Goal: Task Accomplishment & Management: Manage account settings

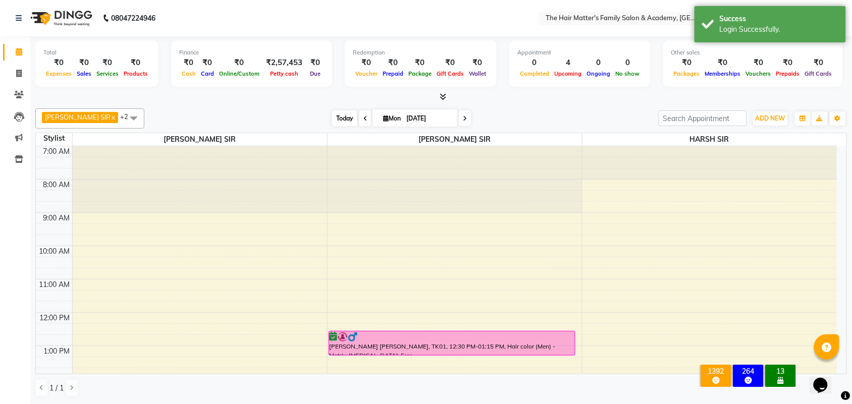
click at [338, 119] on span "Today" at bounding box center [344, 118] width 25 height 16
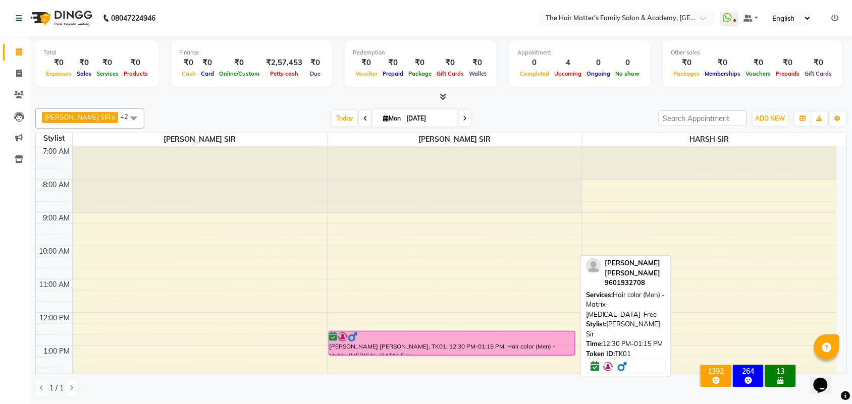
click at [386, 337] on div at bounding box center [451, 337] width 245 height 10
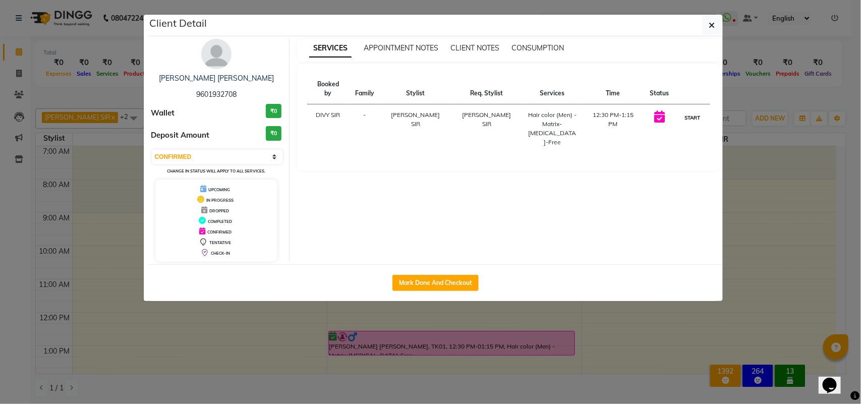
click at [691, 111] on button "START" at bounding box center [692, 117] width 21 height 13
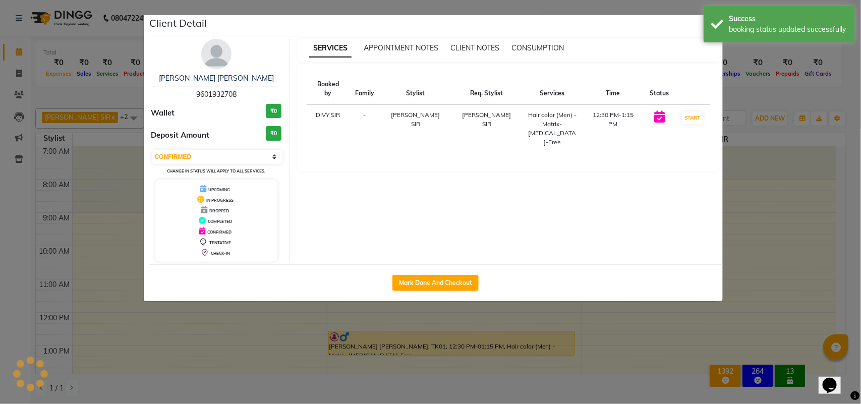
select select "1"
click at [772, 185] on ngb-modal-window "Client Detail [PERSON_NAME] [PERSON_NAME] 9601932708 Wallet ₹0 Deposit Amount ₹…" at bounding box center [430, 202] width 861 height 404
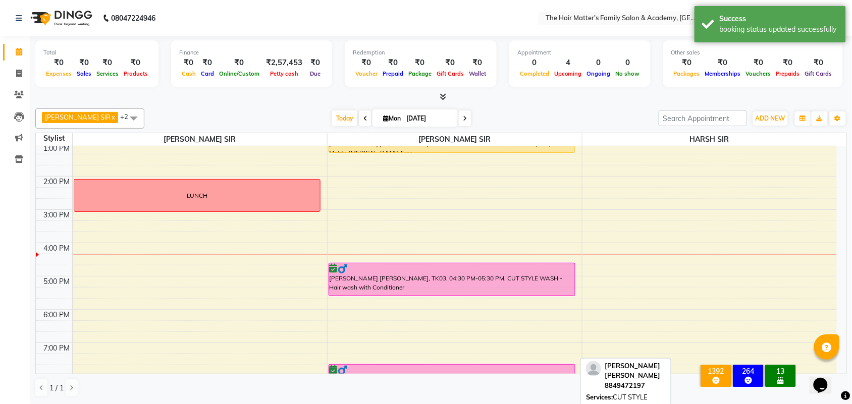
scroll to position [210, 0]
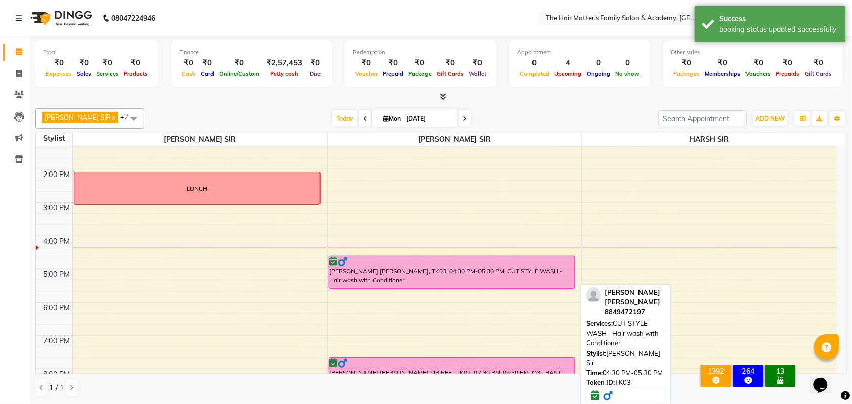
click at [396, 279] on div "[PERSON_NAME] [PERSON_NAME], TK03, 04:30 PM-05:30 PM, CUT STYLE WASH - Hair was…" at bounding box center [452, 272] width 246 height 32
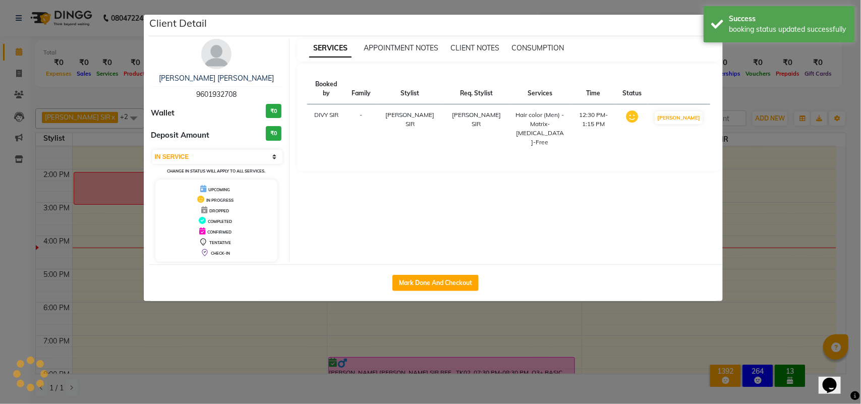
select select "6"
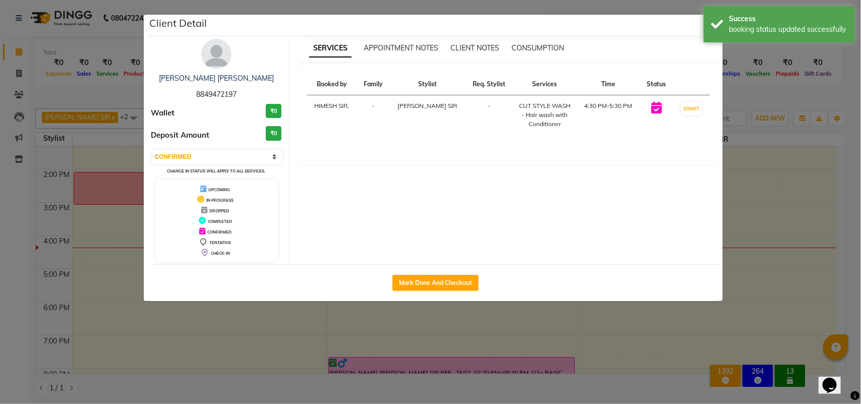
click at [761, 209] on ngb-modal-window "Client Detail [PERSON_NAME] [PERSON_NAME] 8849472197 Wallet ₹0 Deposit Amount ₹…" at bounding box center [430, 202] width 861 height 404
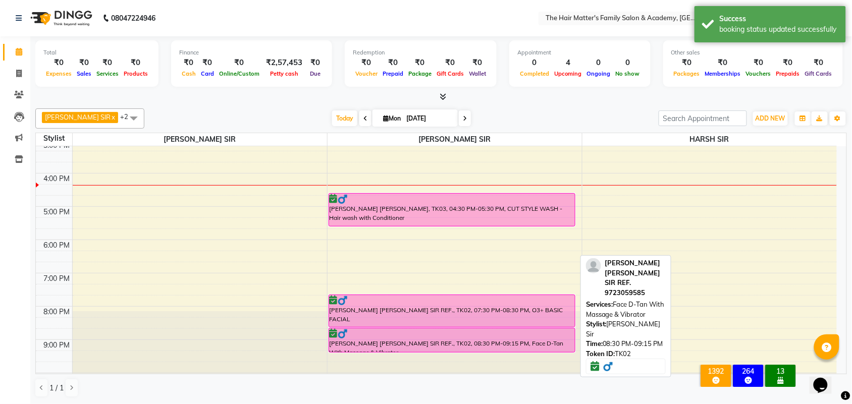
scroll to position [311, 0]
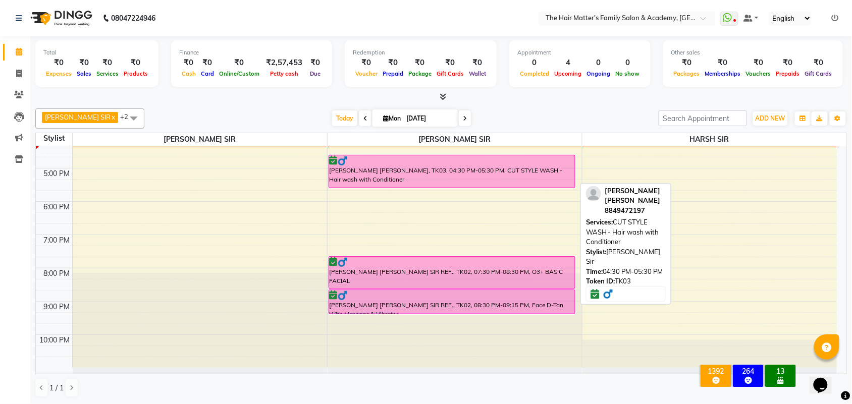
click at [435, 173] on div "[PERSON_NAME] [PERSON_NAME], TK03, 04:30 PM-05:30 PM, CUT STYLE WASH - Hair was…" at bounding box center [452, 171] width 246 height 32
select select "6"
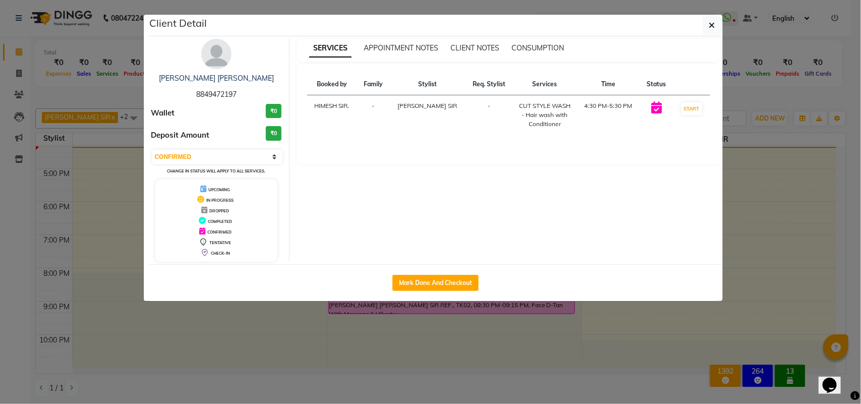
click at [753, 184] on ngb-modal-window "Client Detail [PERSON_NAME] [PERSON_NAME] 8849472197 Wallet ₹0 Deposit Amount ₹…" at bounding box center [430, 202] width 861 height 404
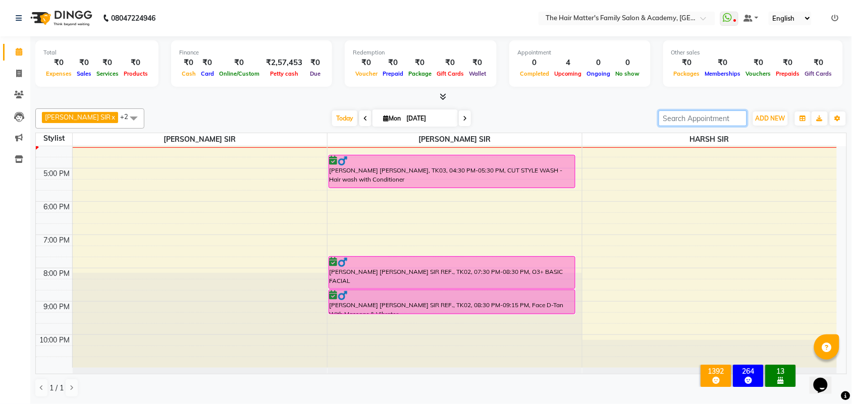
click at [682, 123] on input "search" at bounding box center [702, 118] width 88 height 16
type input "😂😂😂"
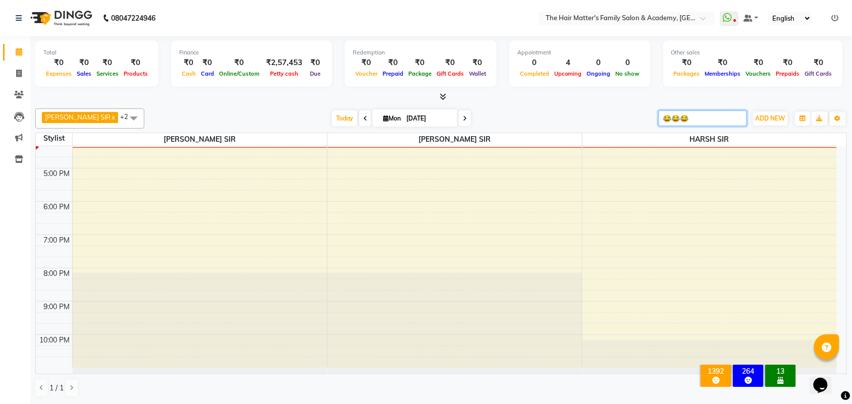
click at [697, 120] on input "😂😂😂" at bounding box center [702, 118] width 88 height 16
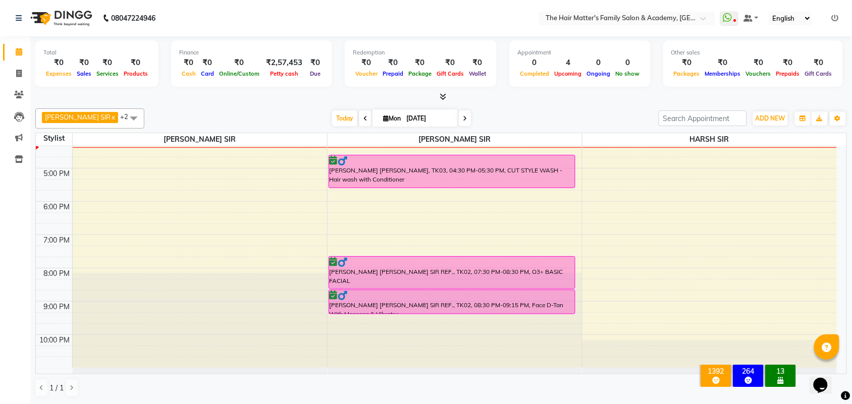
click at [577, 133] on table "Stylist [PERSON_NAME] [PERSON_NAME] [PERSON_NAME] SIR 7:00 AM 8:00 AM 9:00 AM 1…" at bounding box center [440, 254] width 811 height 242
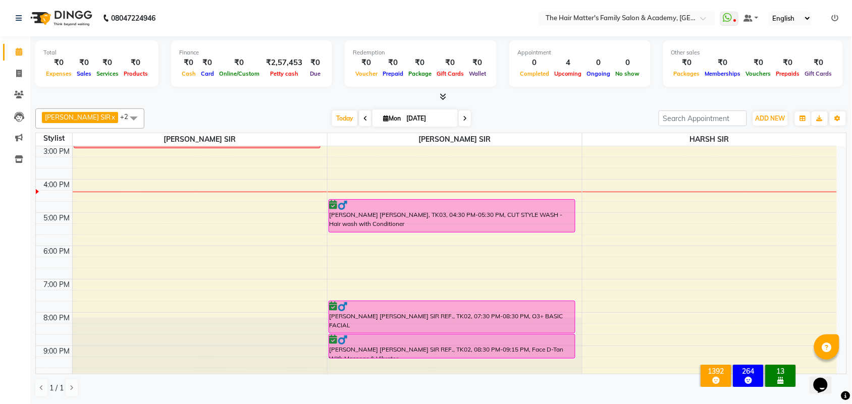
scroll to position [268, 0]
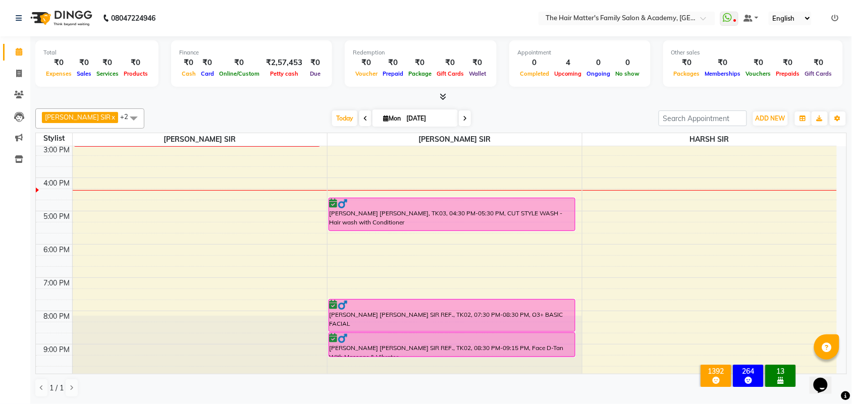
click at [66, 17] on img at bounding box center [60, 18] width 69 height 28
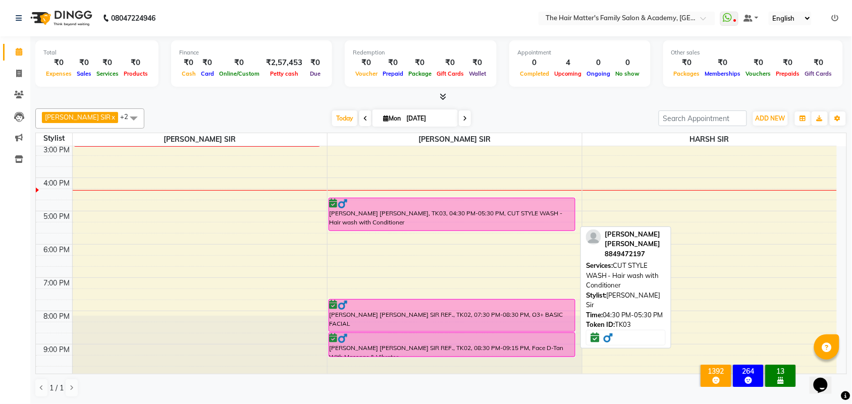
click at [365, 214] on div "[PERSON_NAME] [PERSON_NAME], TK03, 04:30 PM-05:30 PM, CUT STYLE WASH - Hair was…" at bounding box center [452, 214] width 246 height 32
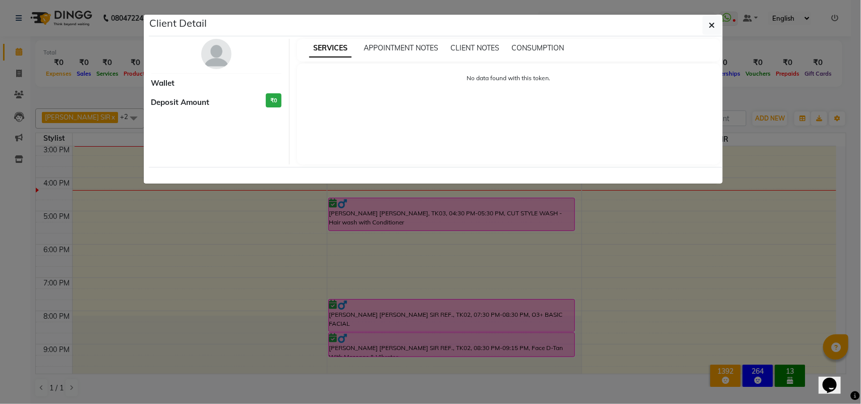
select select "6"
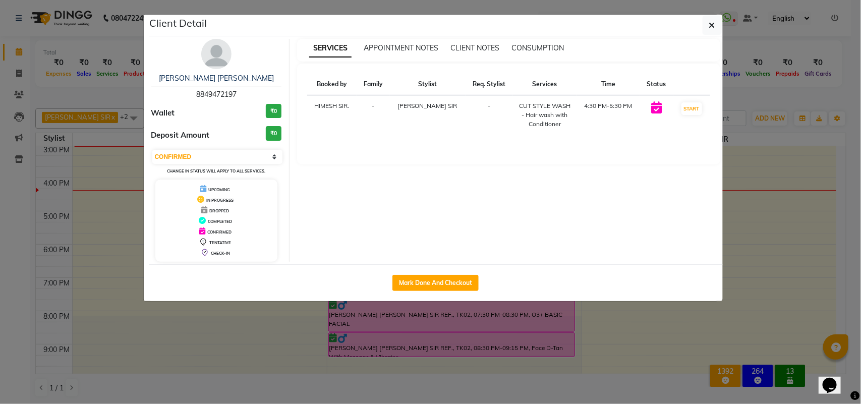
click at [733, 220] on ngb-modal-window "Client Detail [PERSON_NAME] [PERSON_NAME] 8849472197 Wallet ₹0 Deposit Amount ₹…" at bounding box center [430, 202] width 861 height 404
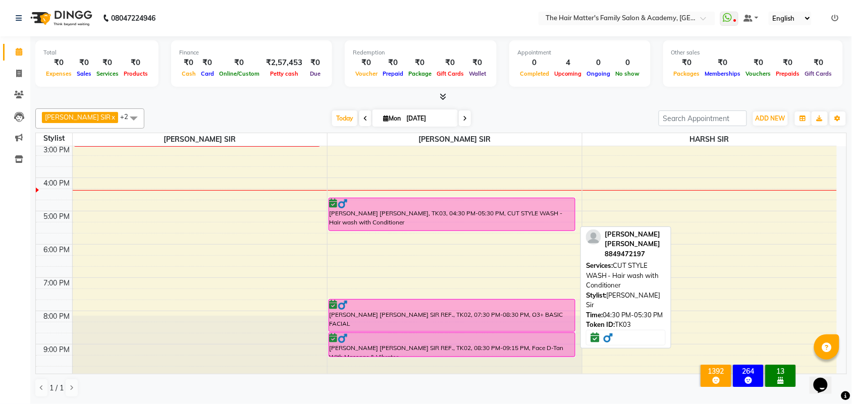
click at [429, 219] on div "[PERSON_NAME] [PERSON_NAME], TK03, 04:30 PM-05:30 PM, CUT STYLE WASH - Hair was…" at bounding box center [452, 214] width 246 height 32
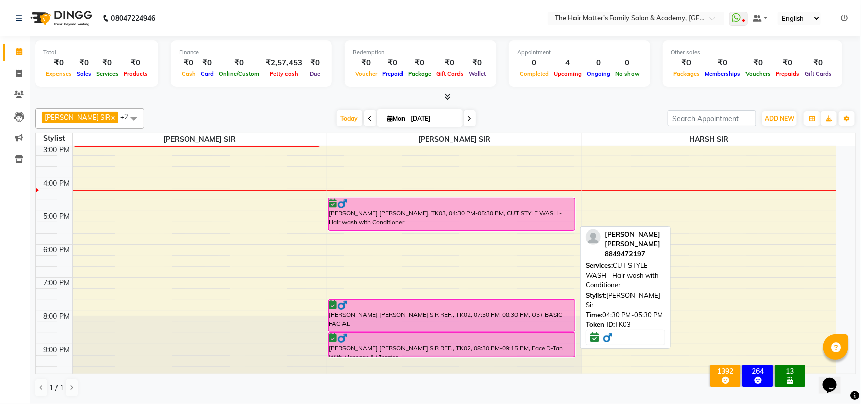
select select "6"
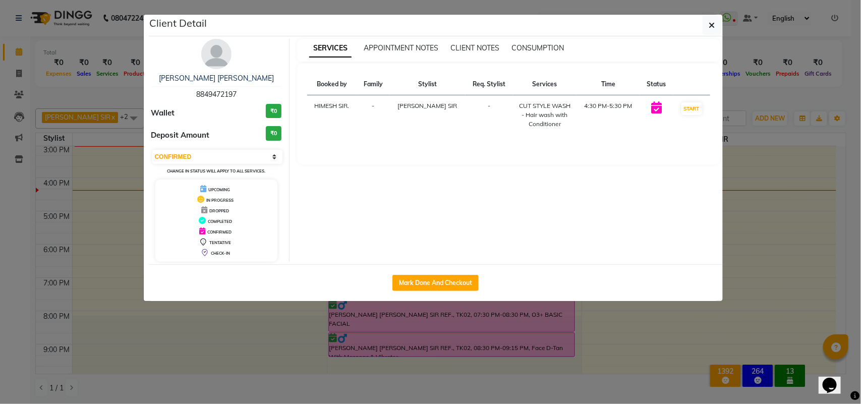
click at [493, 305] on ngb-modal-window "Client Detail [PERSON_NAME] [PERSON_NAME] 8849472197 Wallet ₹0 Deposit Amount ₹…" at bounding box center [430, 202] width 861 height 404
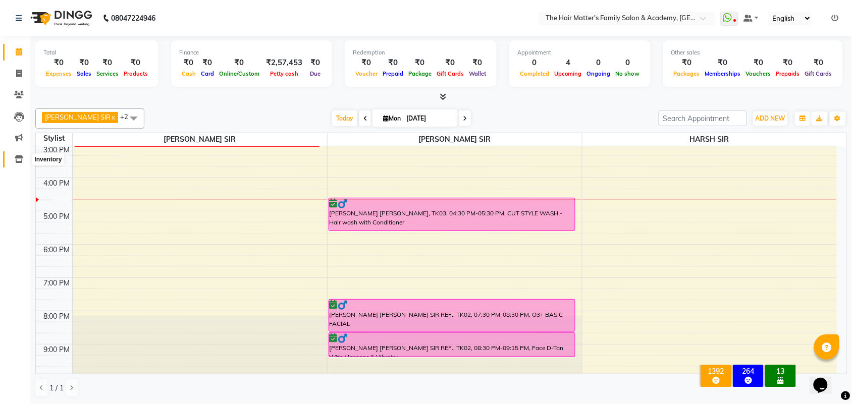
click at [13, 159] on span at bounding box center [19, 160] width 18 height 12
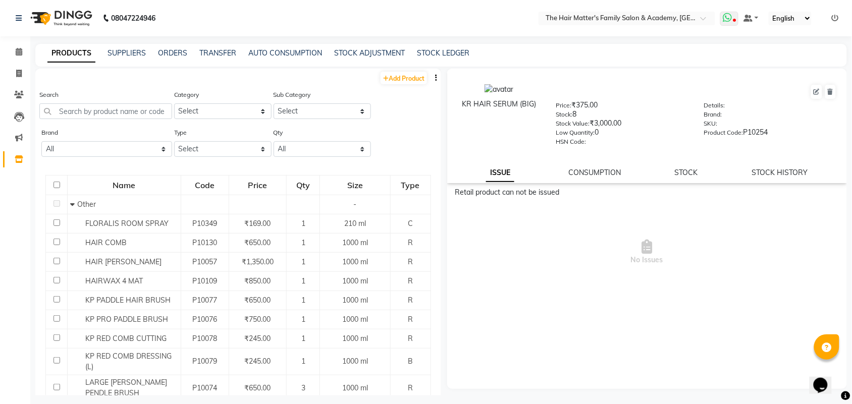
click at [725, 21] on icon at bounding box center [726, 18] width 9 height 10
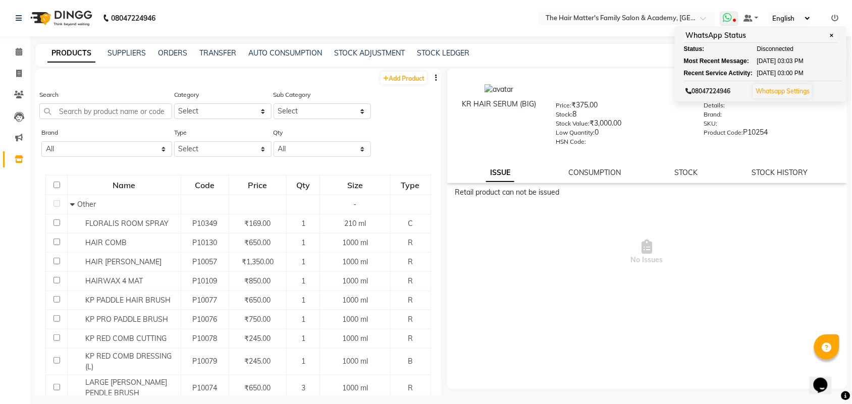
click at [725, 21] on icon at bounding box center [726, 18] width 9 height 10
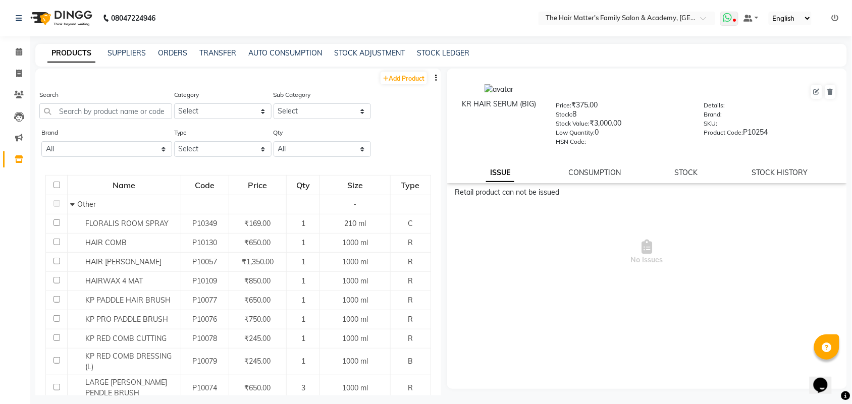
click at [725, 21] on icon at bounding box center [726, 18] width 9 height 10
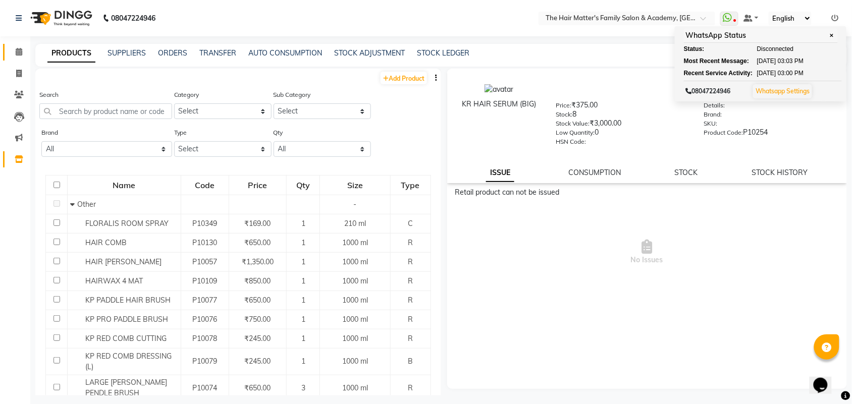
click at [4, 56] on link "Calendar" at bounding box center [15, 52] width 24 height 17
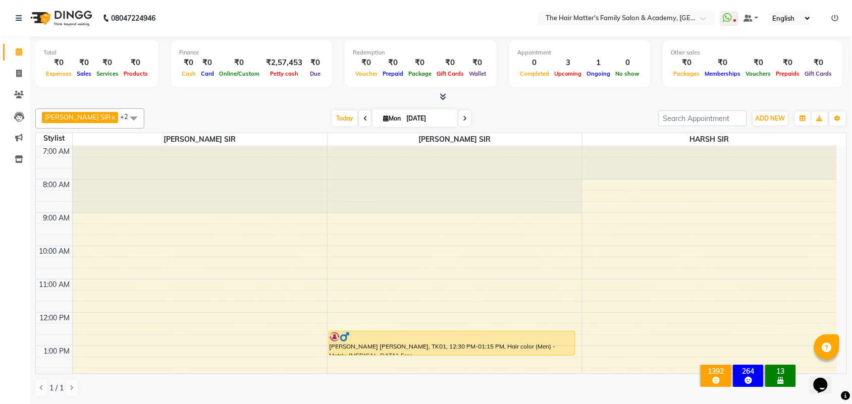
click at [840, 24] on ul "WhatsApp Status ✕ Status: Disconnected Most Recent Message: [DATE] 03:03 PM Rec…" at bounding box center [782, 19] width 124 height 14
click at [835, 21] on icon at bounding box center [834, 18] width 7 height 7
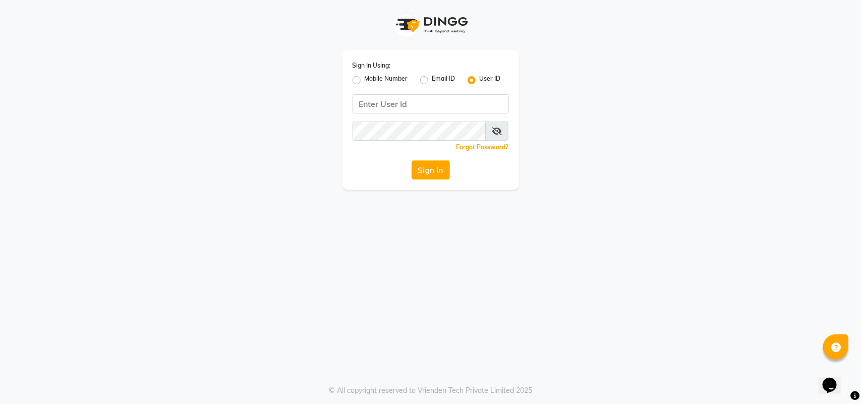
click at [365, 76] on label "Mobile Number" at bounding box center [386, 80] width 43 height 12
click at [365, 76] on input "Mobile Number" at bounding box center [368, 77] width 7 height 7
radio input "true"
radio input "false"
click at [401, 107] on input "Username" at bounding box center [447, 103] width 123 height 19
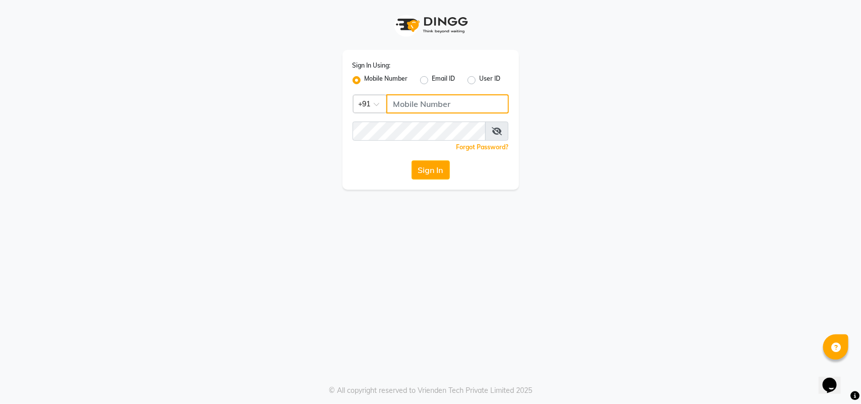
paste input "9375861026"
type input "9375861026"
click at [437, 179] on button "Sign In" at bounding box center [431, 169] width 38 height 19
